Goal: Use online tool/utility: Utilize a website feature to perform a specific function

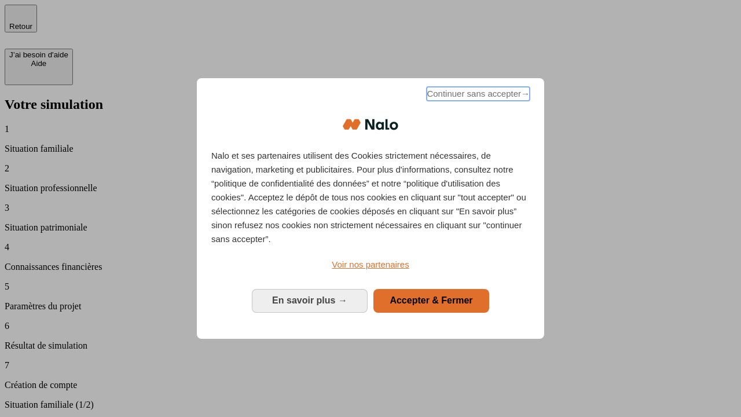
click at [477, 95] on span "Continuer sans accepter →" at bounding box center [477, 94] width 103 height 14
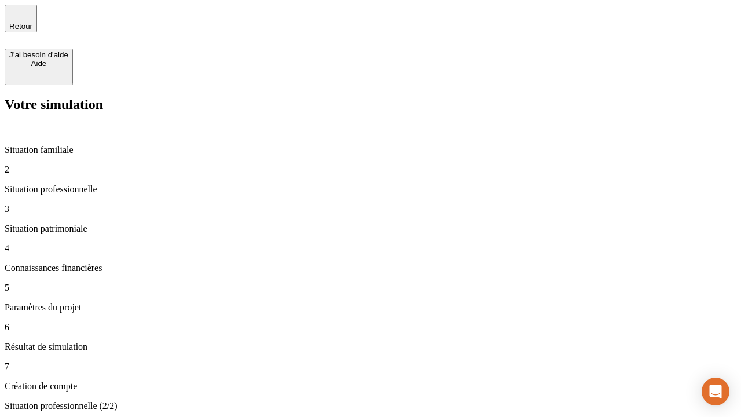
type input "30 000"
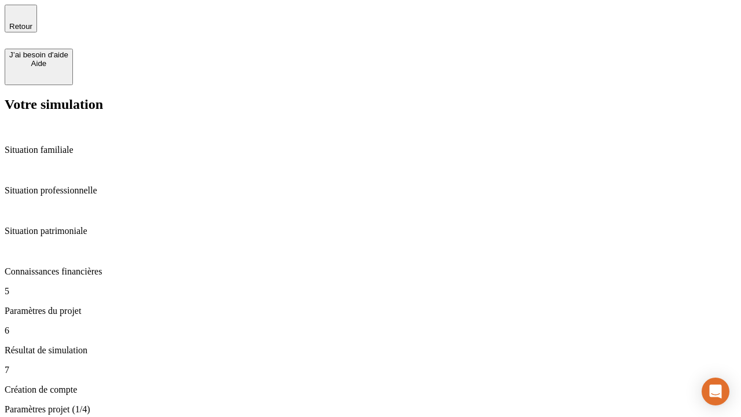
type input "25"
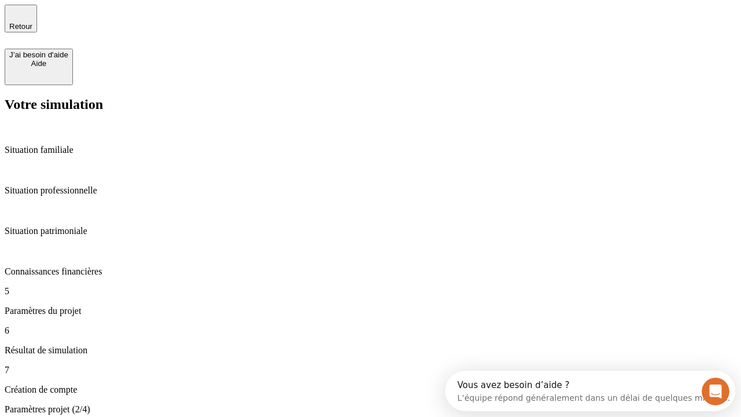
type input "5"
type input "1 000"
type input "640"
